Goal: Task Accomplishment & Management: Use online tool/utility

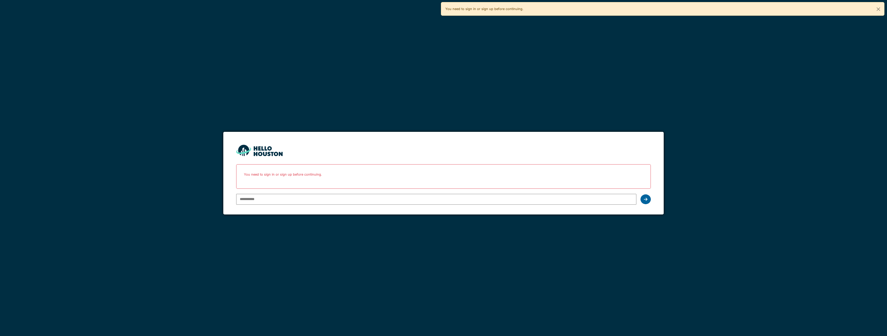
type input "**********"
click at [193, 109] on div at bounding box center [645, 200] width 10 height 10
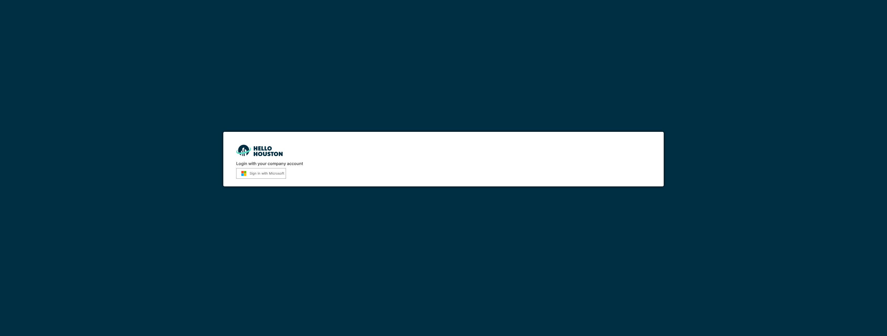
click at [245, 175] on img "submit" at bounding box center [244, 173] width 12 height 5
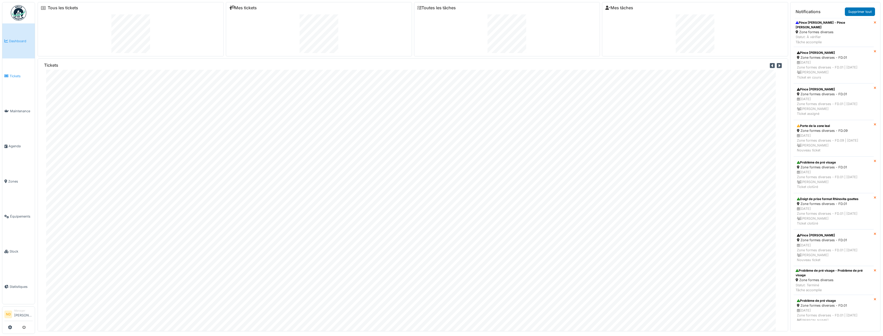
click at [24, 72] on link "Tickets" at bounding box center [18, 76] width 32 height 35
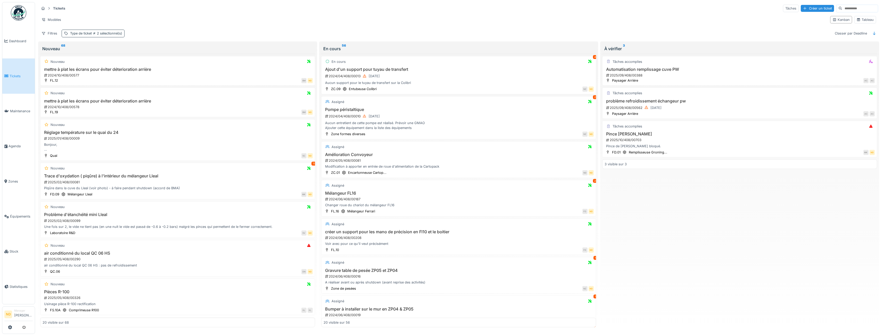
click at [119, 36] on div "Type de ticket 2 sélectionné(s)" at bounding box center [93, 33] width 63 height 7
click at [152, 46] on div "Supprimer" at bounding box center [147, 47] width 27 height 7
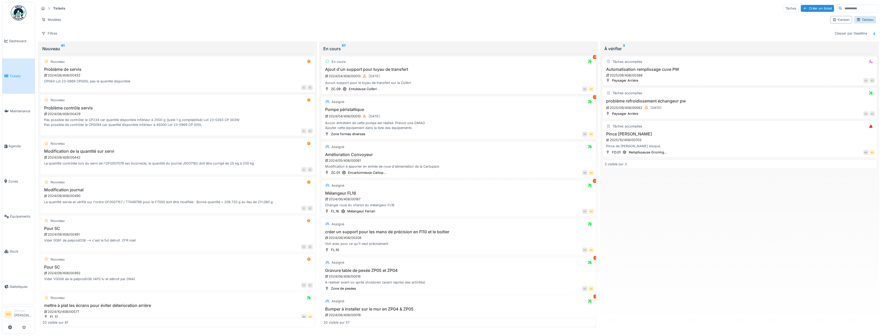
click at [871, 23] on div "Tableau" at bounding box center [865, 19] width 22 height 7
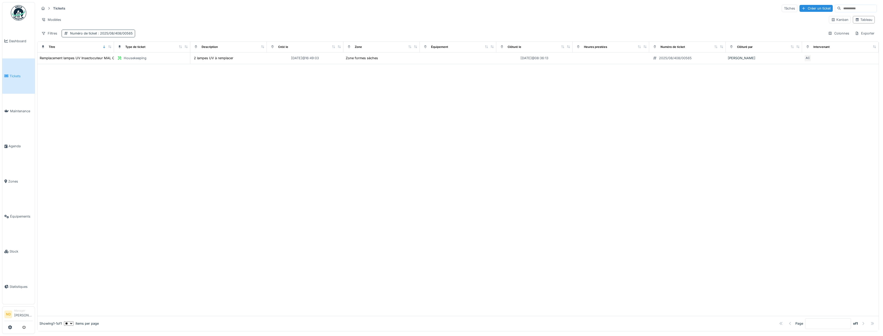
click at [123, 34] on span ": 2025/08/408/00565" at bounding box center [115, 33] width 36 height 4
click at [132, 51] on div "Numéro de ticket est Supprimer" at bounding box center [100, 46] width 72 height 7
click at [130, 46] on div "Supprimer" at bounding box center [122, 47] width 27 height 7
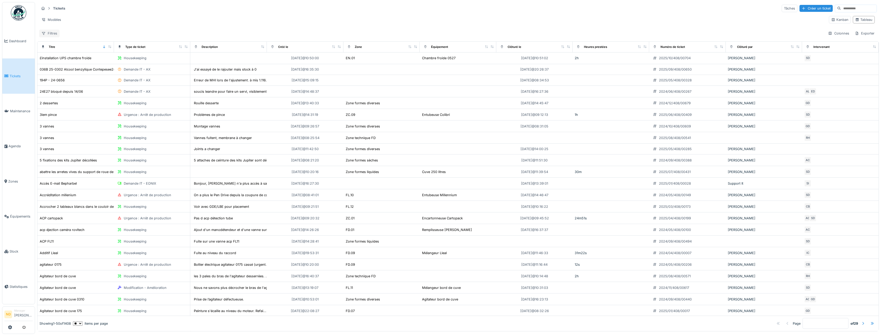
click at [56, 34] on div "Filtres" at bounding box center [49, 33] width 20 height 7
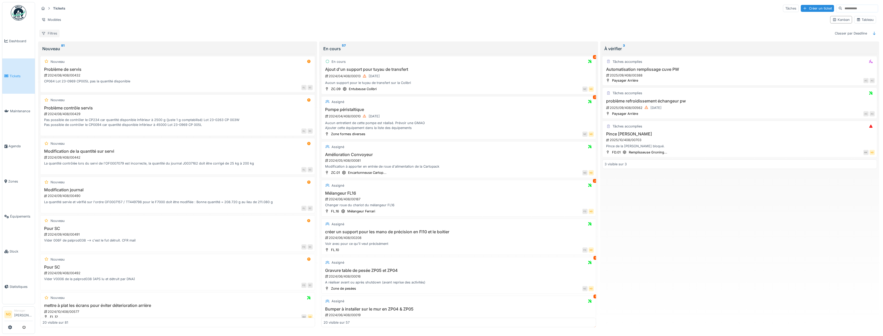
click at [59, 34] on div "Filtres" at bounding box center [49, 33] width 20 height 7
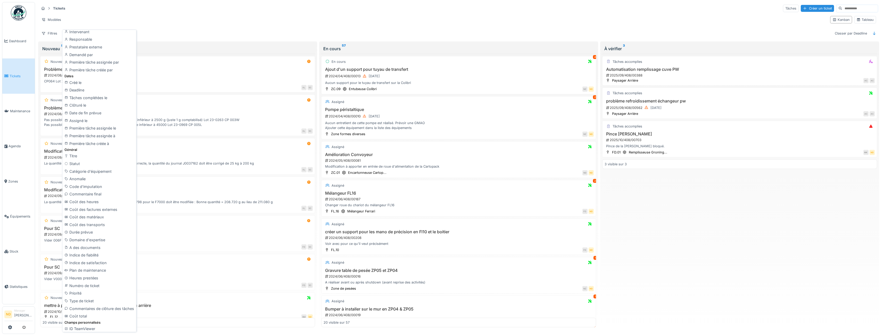
scroll to position [93, 0]
click at [94, 297] on div "Type de ticket" at bounding box center [99, 300] width 72 height 8
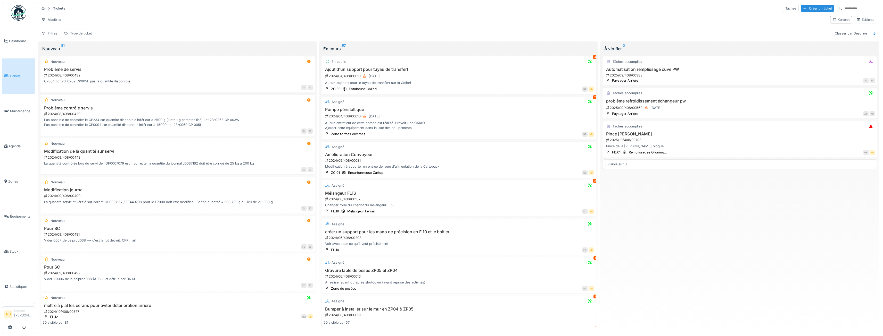
click at [87, 37] on div "Type de ticket" at bounding box center [78, 33] width 32 height 7
click at [124, 57] on icon at bounding box center [124, 57] width 4 height 3
click at [98, 46] on strong "est" at bounding box center [99, 47] width 5 height 5
click at [108, 65] on div "n'est pas" at bounding box center [100, 66] width 22 height 8
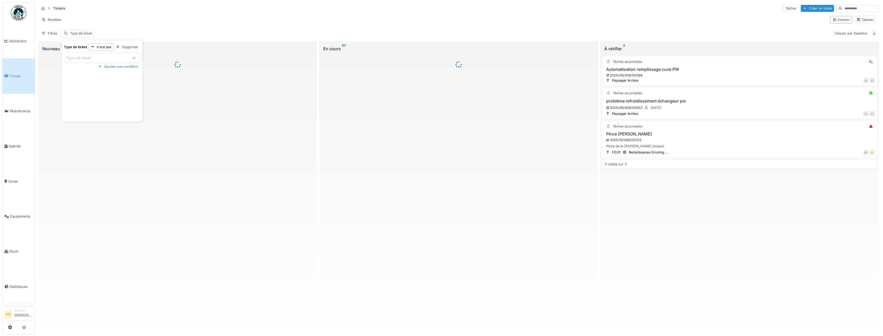
click at [134, 59] on icon at bounding box center [134, 57] width 4 height 3
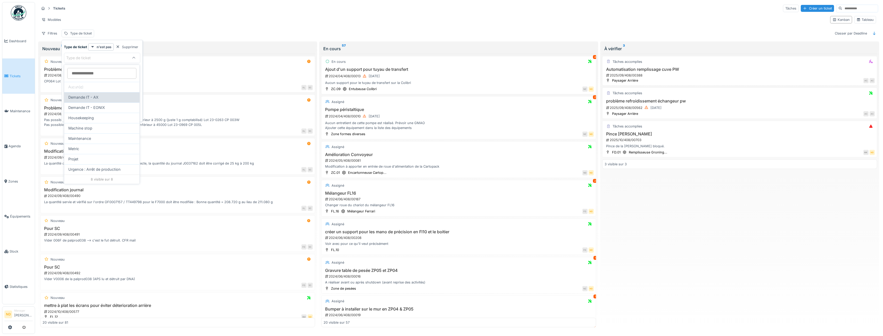
click at [110, 98] on div "Demande IT - AX" at bounding box center [101, 98] width 67 height 6
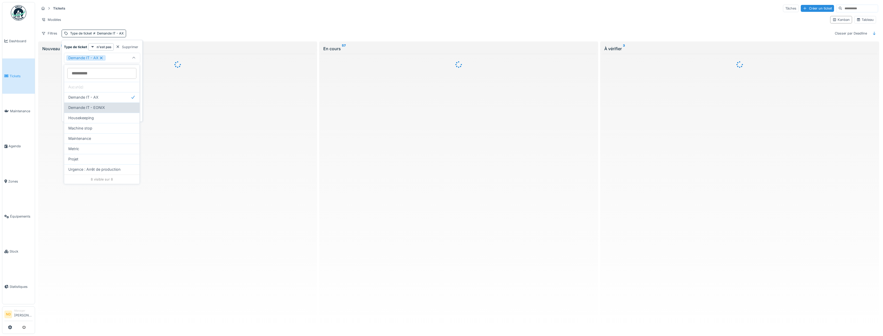
click at [104, 105] on span "Demande IT - EONIX" at bounding box center [86, 108] width 37 height 6
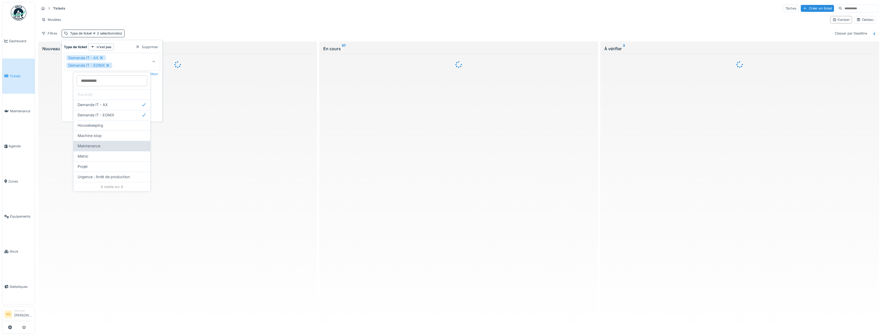
scroll to position [1, 0]
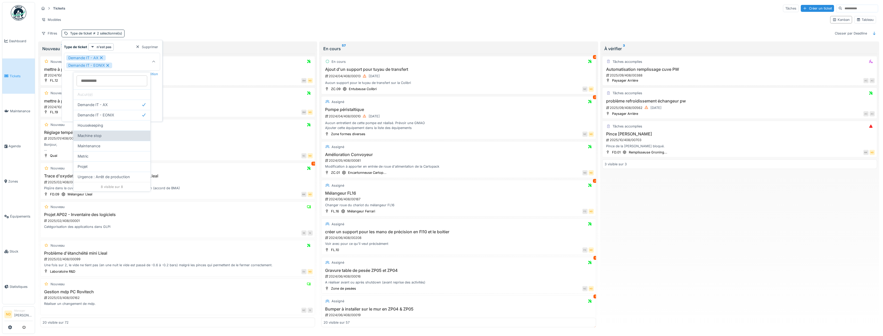
click at [132, 137] on div "Machine stop" at bounding box center [112, 136] width 69 height 6
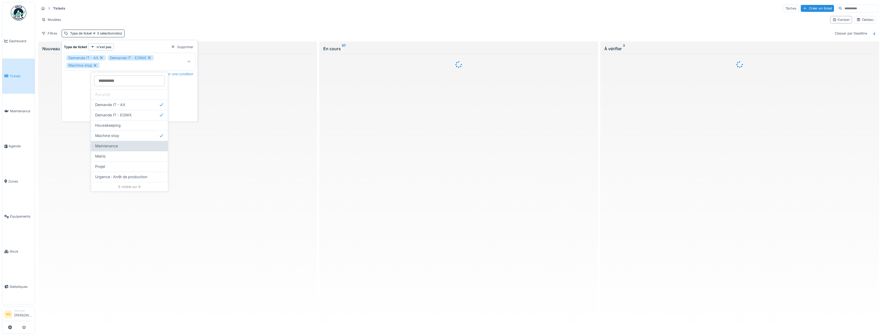
click at [144, 146] on div "Maintenance" at bounding box center [129, 146] width 69 height 6
click at [166, 157] on div "Metric" at bounding box center [146, 157] width 69 height 6
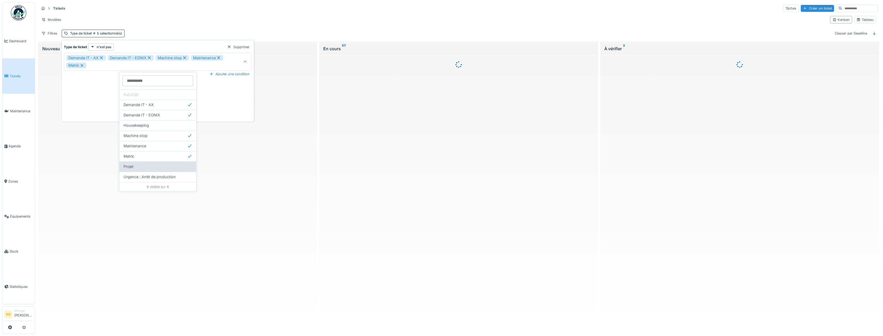
click at [165, 168] on div "Projet" at bounding box center [158, 167] width 69 height 6
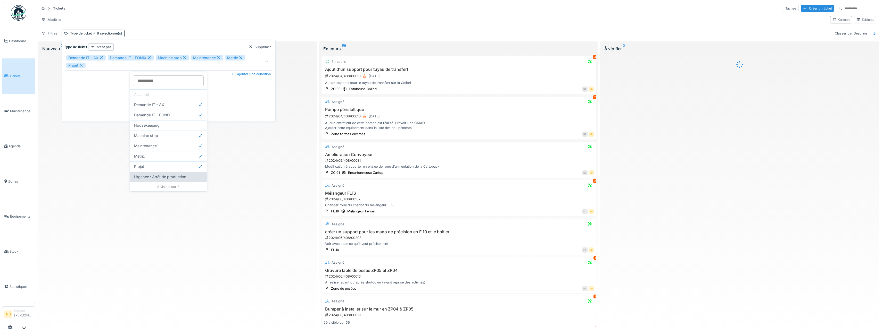
click at [172, 177] on span "Urgence : Arrêt de production" at bounding box center [160, 177] width 52 height 6
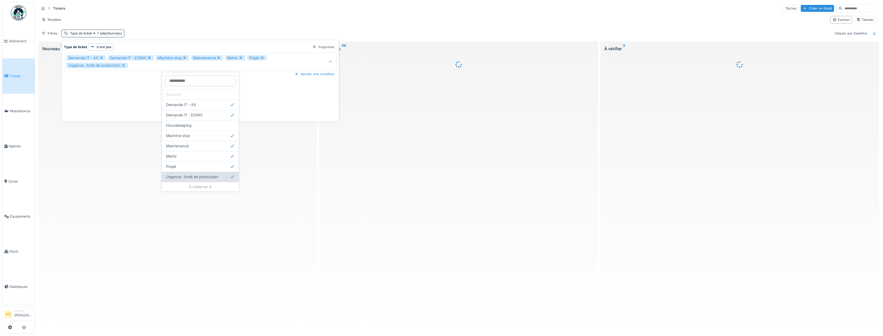
type input "**********"
click at [274, 224] on div at bounding box center [177, 191] width 275 height 274
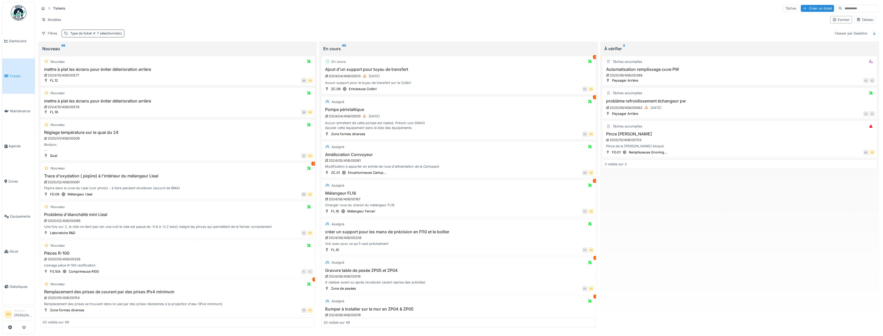
click at [98, 34] on span "7 sélectionné(s)" at bounding box center [107, 33] width 30 height 4
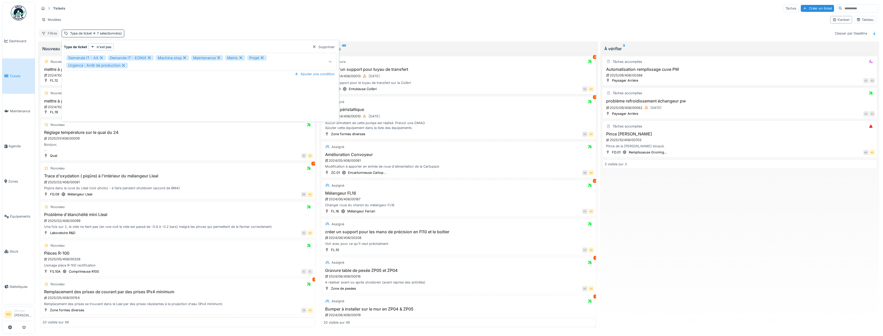
click at [53, 31] on div "Filtres" at bounding box center [49, 33] width 20 height 7
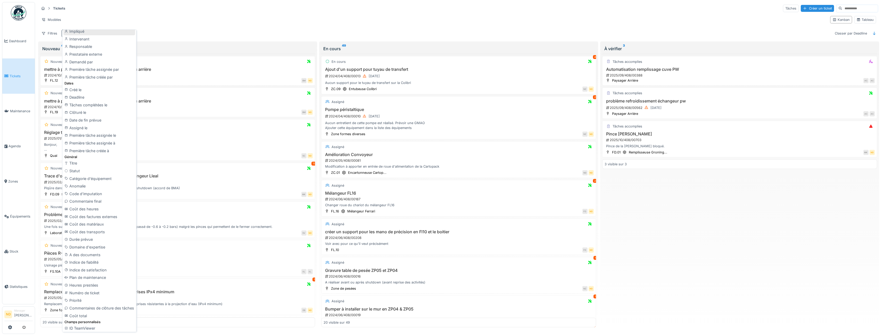
scroll to position [86, 0]
click at [529, 27] on div "Tickets Tâches Créer un ticket Modèles Kanban Tableau Filtres Type de ticket 7 …" at bounding box center [458, 20] width 843 height 37
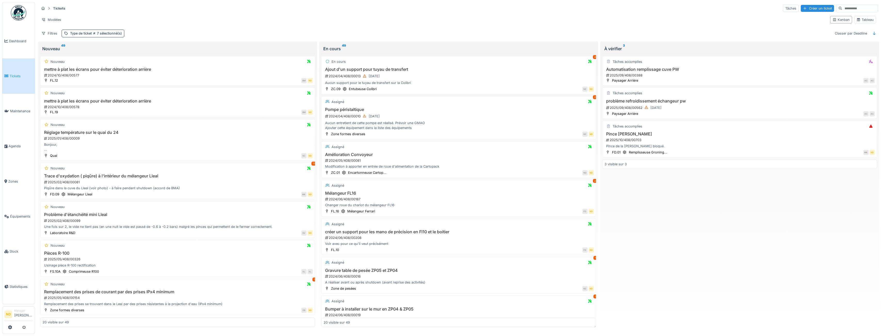
scroll to position [0, 0]
click at [860, 22] on div "Tableau" at bounding box center [865, 19] width 17 height 5
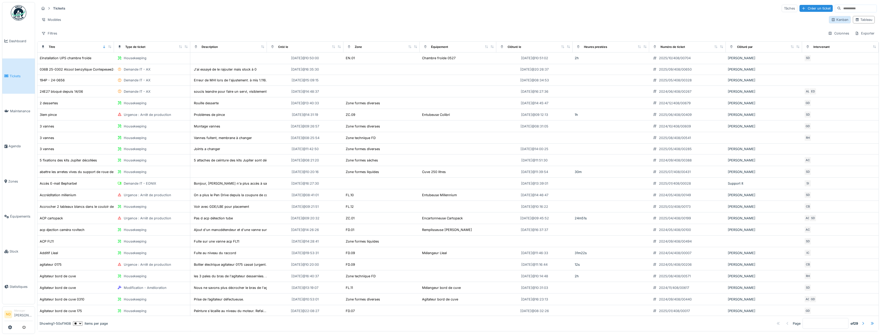
click at [832, 17] on div "Kanban" at bounding box center [840, 19] width 22 height 7
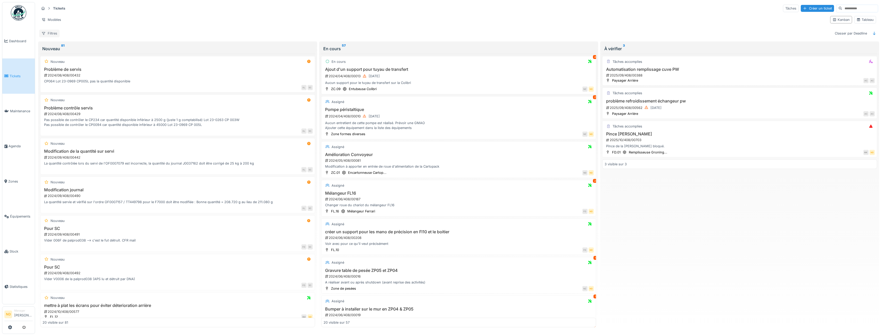
click at [53, 32] on div "Filtres" at bounding box center [49, 33] width 20 height 7
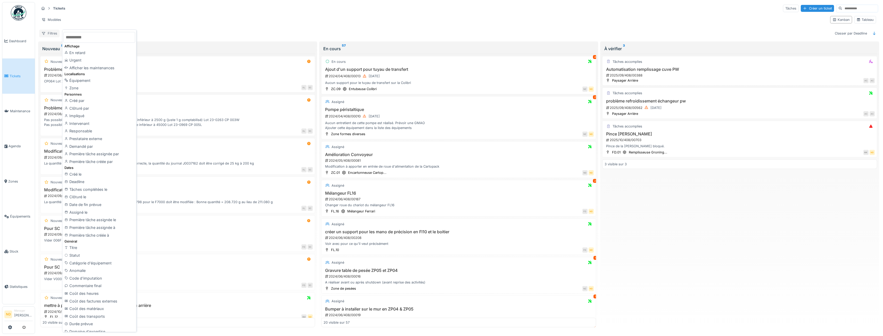
click at [53, 32] on div "Filtres" at bounding box center [49, 33] width 20 height 7
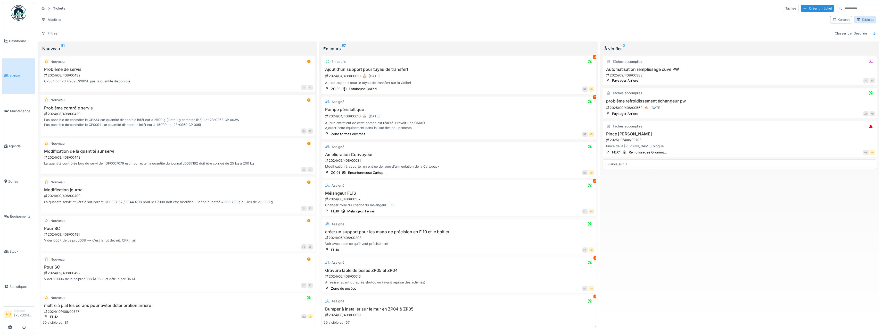
click at [861, 23] on div "Tableau" at bounding box center [865, 19] width 22 height 7
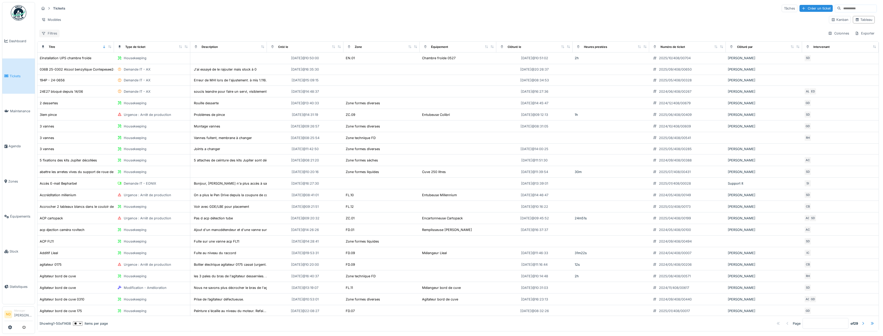
click at [57, 35] on div "Filtres" at bounding box center [49, 33] width 20 height 7
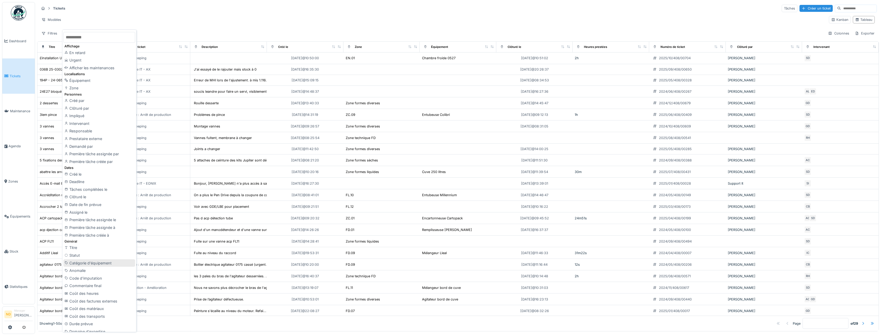
scroll to position [93, 0]
click at [94, 298] on div "Type de ticket" at bounding box center [99, 300] width 72 height 8
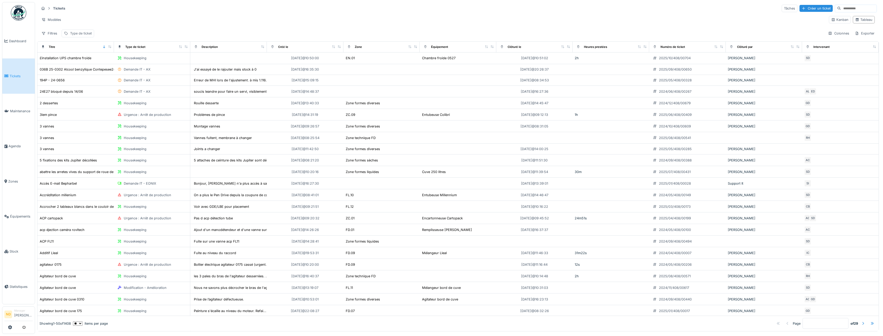
click at [88, 32] on div "Type de ticket" at bounding box center [81, 33] width 22 height 5
click at [100, 46] on strong "est" at bounding box center [99, 47] width 5 height 5
click at [105, 65] on div "n'est pas" at bounding box center [100, 66] width 22 height 8
click at [133, 58] on icon at bounding box center [133, 58] width 3 height 2
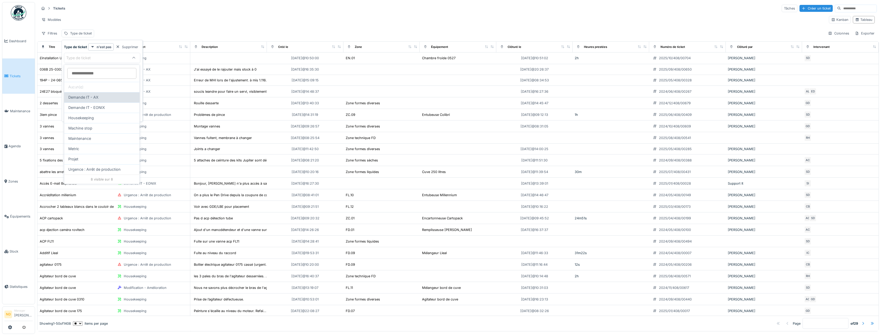
click at [100, 100] on div "Demande IT - AX" at bounding box center [101, 98] width 67 height 6
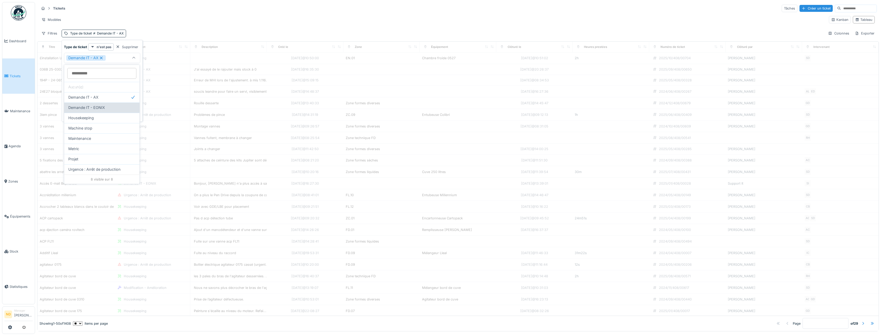
click at [102, 105] on div "Demande IT - EONIX" at bounding box center [101, 108] width 75 height 10
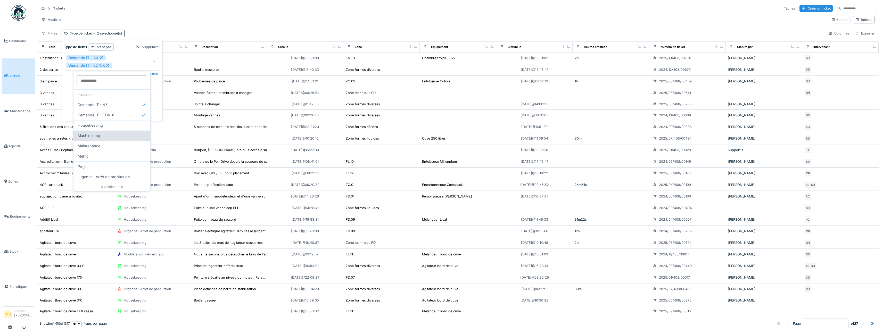
click at [141, 137] on div "Machine stop" at bounding box center [112, 136] width 69 height 6
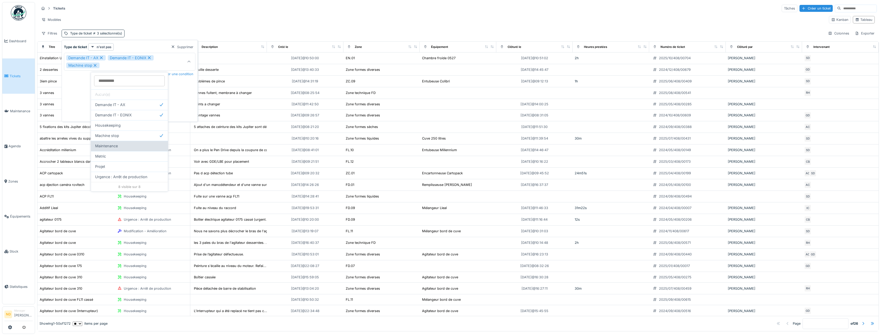
click at [145, 145] on div "Maintenance" at bounding box center [129, 146] width 69 height 6
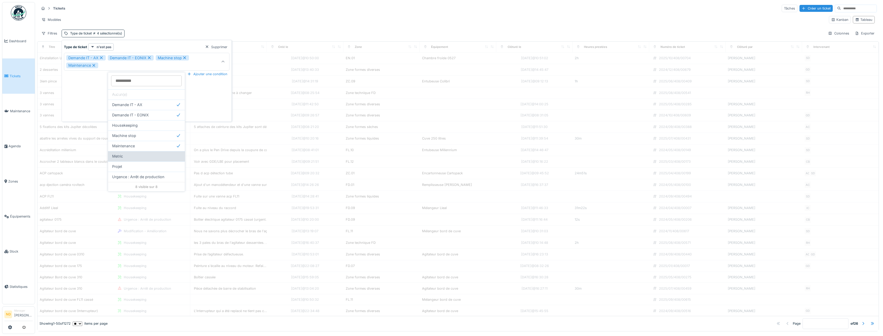
click at [145, 156] on div "Metric" at bounding box center [146, 157] width 69 height 6
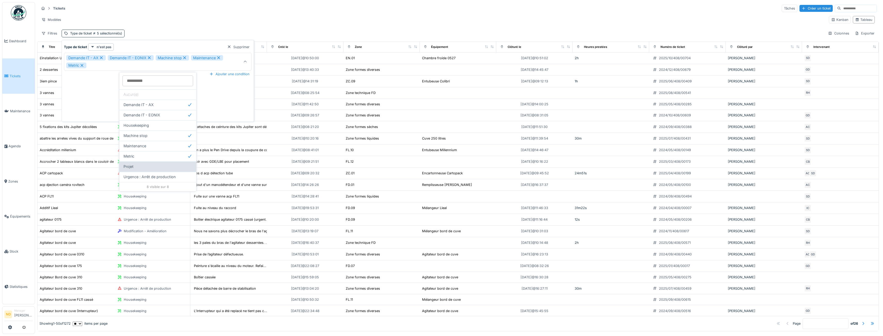
click at [147, 166] on div "Projet" at bounding box center [158, 167] width 69 height 6
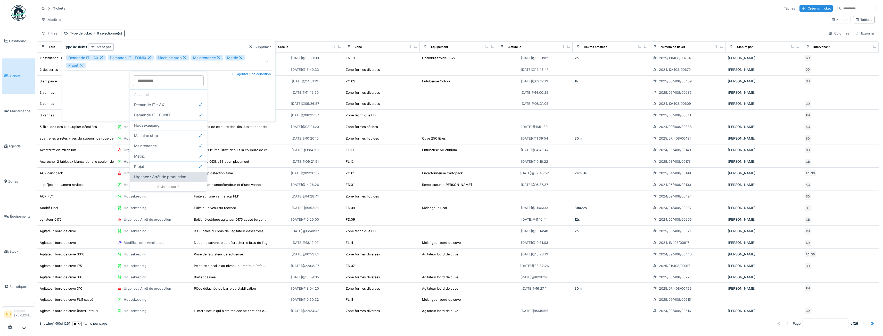
click at [184, 178] on span "Urgence : Arrêt de production" at bounding box center [160, 177] width 52 height 6
type input "**********"
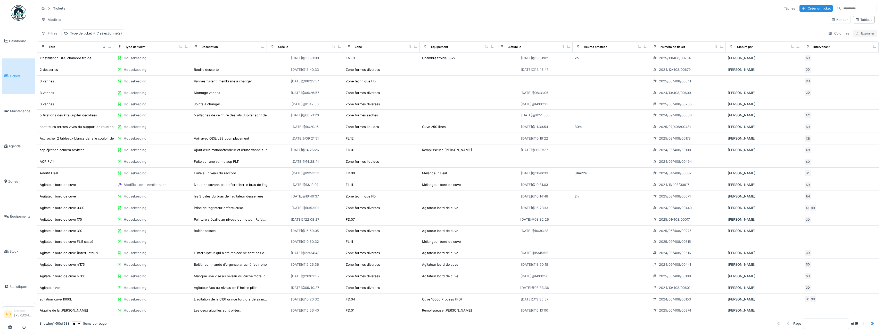
click at [859, 33] on div "Exporter" at bounding box center [865, 33] width 24 height 7
click at [856, 45] on div "Export Excel" at bounding box center [860, 45] width 29 height 8
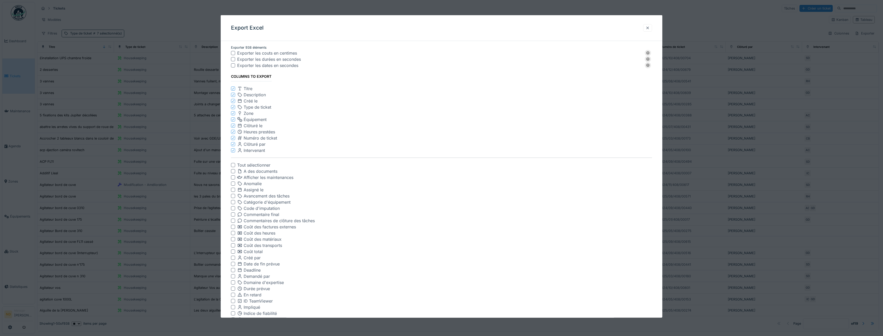
click at [650, 26] on div at bounding box center [648, 28] width 4 height 5
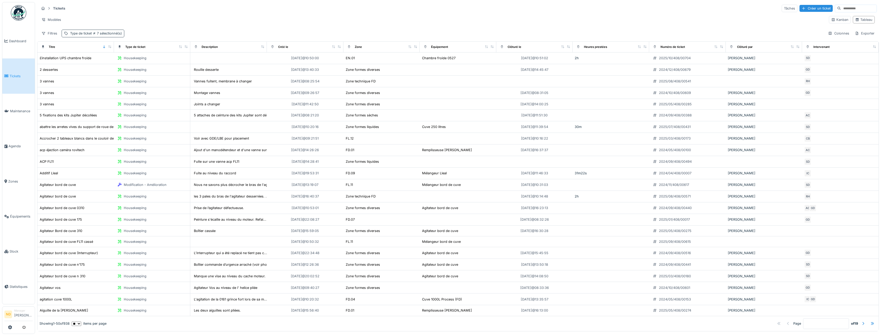
click at [117, 31] on div "Type de ticket 7 sélectionné(s)" at bounding box center [96, 33] width 52 height 5
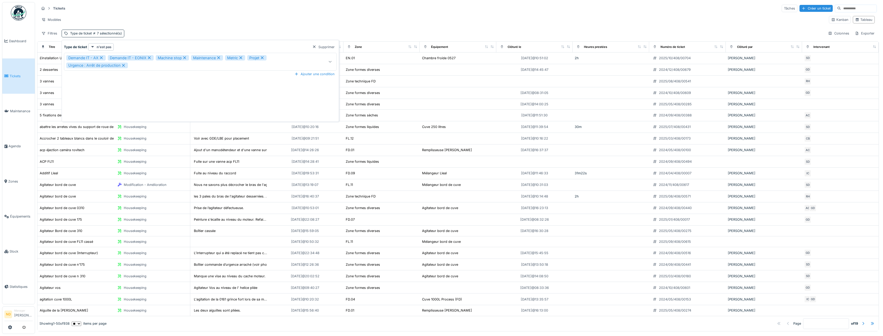
click at [332, 66] on div at bounding box center [330, 61] width 12 height 17
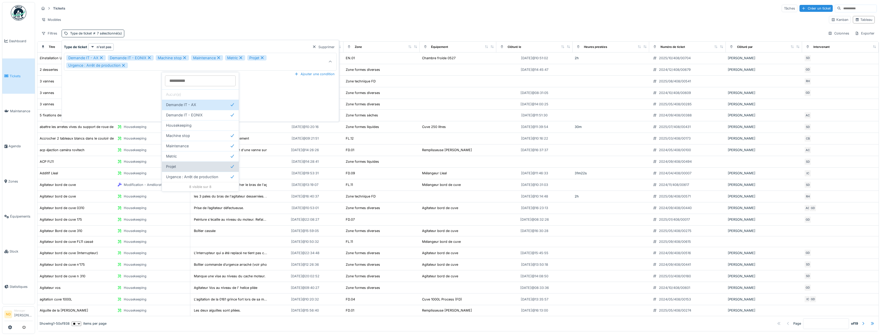
scroll to position [0, 0]
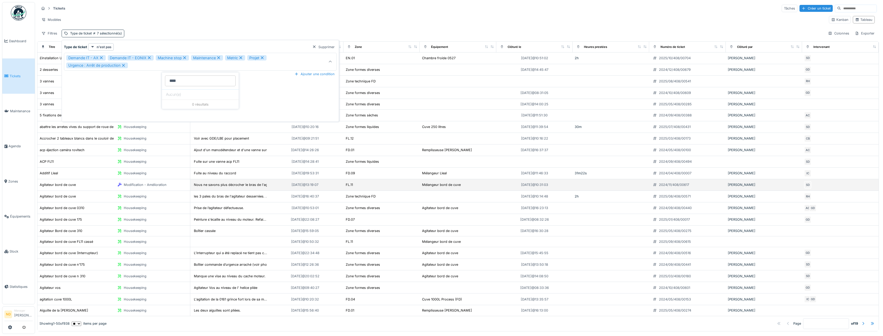
type ticket_U4MDU "*****"
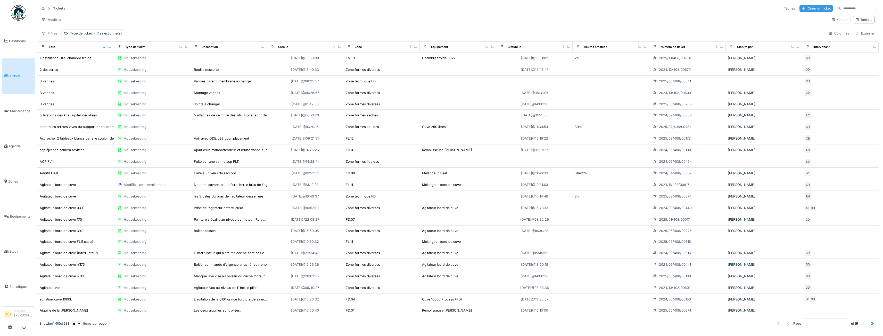
click at [810, 9] on div "Créer un ticket" at bounding box center [816, 8] width 33 height 7
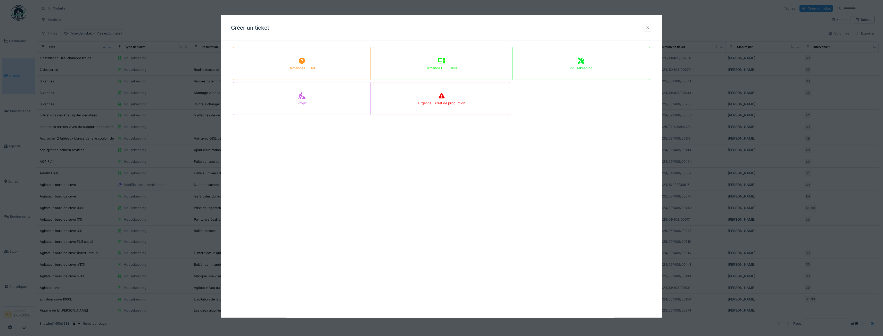
click at [648, 31] on div at bounding box center [647, 27] width 9 height 7
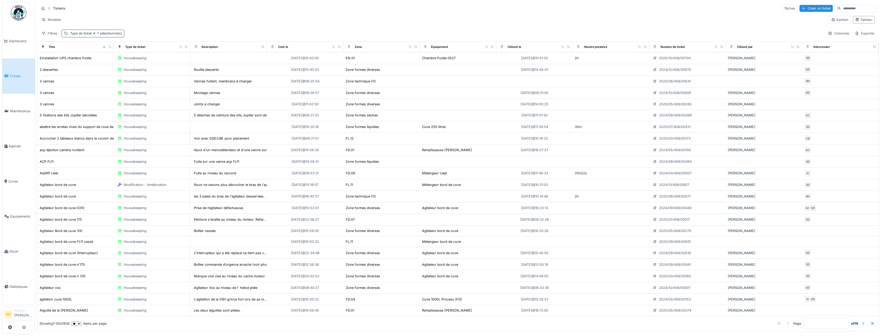
click at [120, 32] on span "7 sélectionné(s)" at bounding box center [107, 33] width 30 height 4
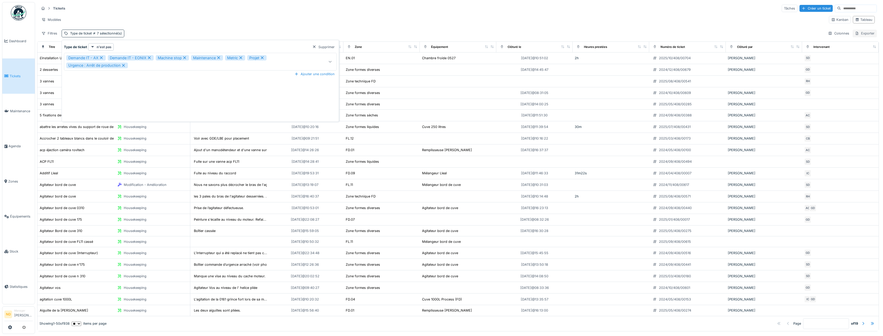
click at [867, 34] on div "Exporter" at bounding box center [865, 33] width 24 height 7
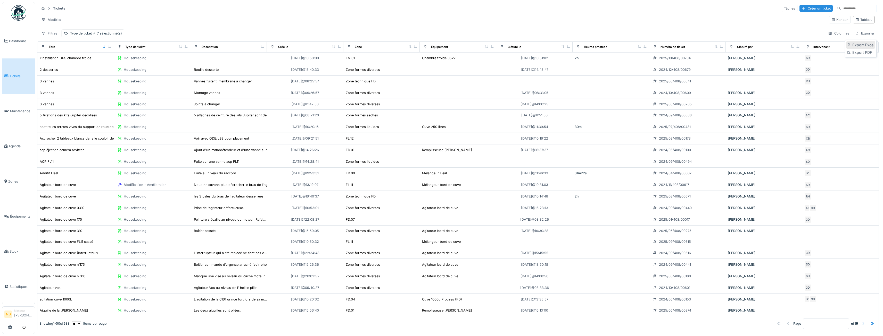
click at [862, 47] on div "Export Excel" at bounding box center [860, 45] width 29 height 8
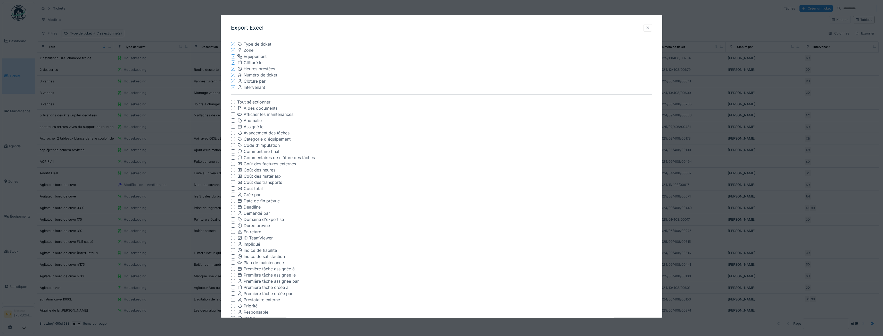
scroll to position [89, 0]
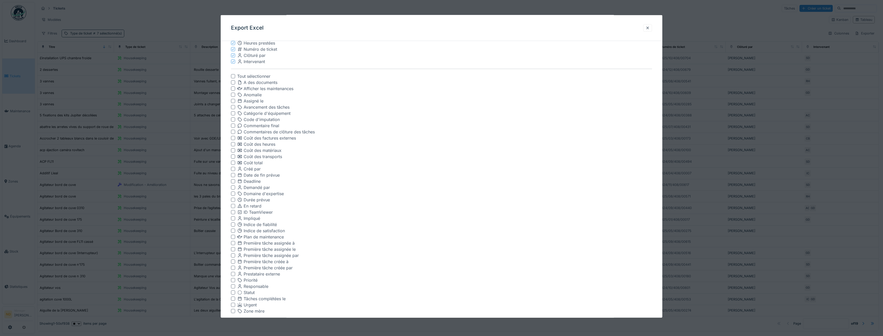
click at [233, 312] on div at bounding box center [233, 311] width 4 height 4
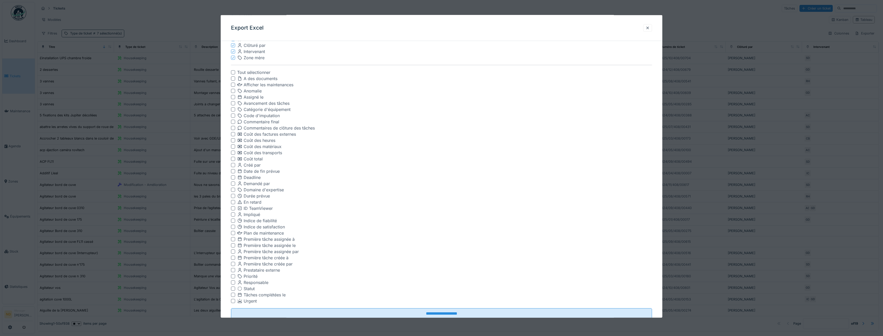
scroll to position [115, 0]
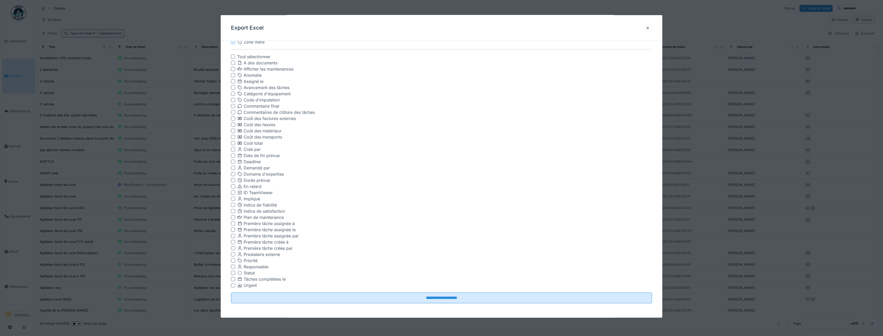
click at [233, 267] on div at bounding box center [233, 267] width 4 height 4
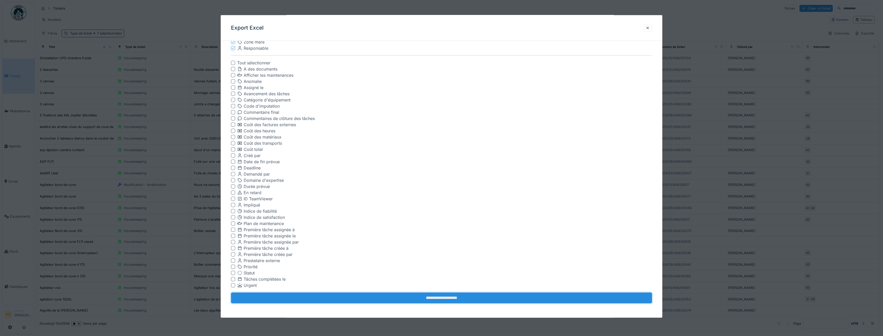
click at [387, 298] on input "**********" at bounding box center [441, 298] width 421 height 11
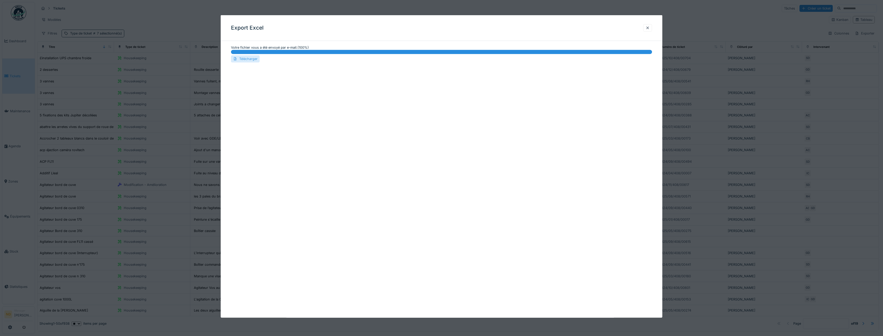
click at [249, 59] on div "Télécharger" at bounding box center [245, 58] width 29 height 7
